Goal: Navigation & Orientation: Find specific page/section

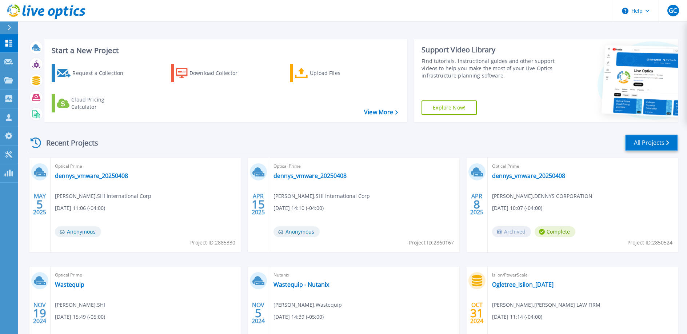
click at [645, 143] on link "All Projects" at bounding box center [651, 143] width 53 height 16
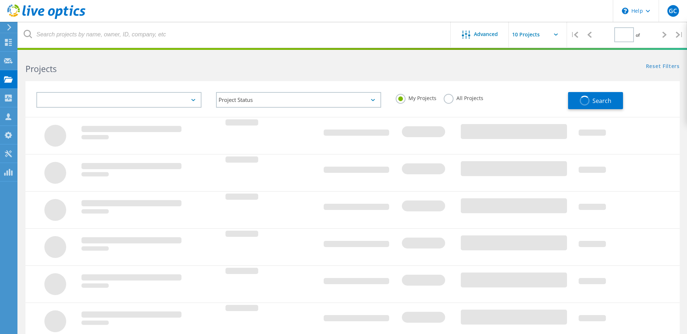
type input "1"
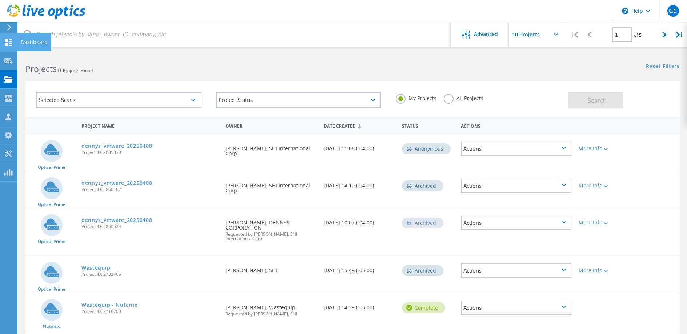
click at [6, 44] on use at bounding box center [8, 42] width 7 height 7
